Goal: Find specific page/section: Find specific page/section

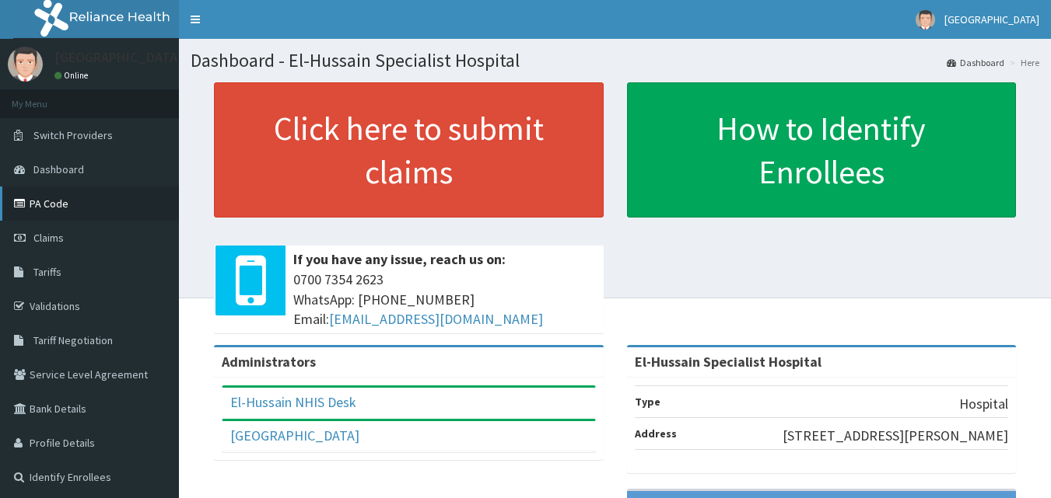
click at [68, 210] on link "PA Code" at bounding box center [89, 204] width 179 height 34
click at [60, 231] on span "Claims" at bounding box center [48, 238] width 30 height 14
